Goal: Task Accomplishment & Management: Use online tool/utility

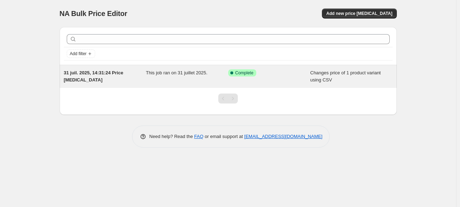
click at [98, 72] on span "31 juil. 2025, 14:31:24 Price [MEDICAL_DATA]" at bounding box center [94, 76] width 60 height 12
